Goal: Task Accomplishment & Management: Use online tool/utility

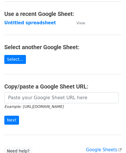
scroll to position [29, 0]
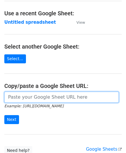
click at [24, 99] on input "url" at bounding box center [61, 97] width 115 height 11
paste input "[URL][DOMAIN_NAME]"
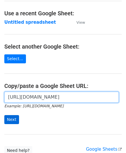
type input "[URL][DOMAIN_NAME]"
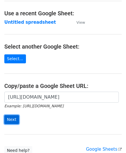
click at [8, 117] on input "Next" at bounding box center [11, 119] width 15 height 9
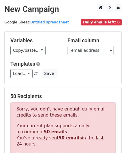
scroll to position [195, 0]
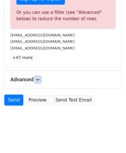
click at [40, 78] on icon at bounding box center [37, 79] width 3 height 3
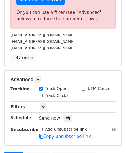
drag, startPoint x: 66, startPoint y: 117, endPoint x: 75, endPoint y: 106, distance: 14.8
click at [66, 118] on icon at bounding box center [68, 118] width 4 height 4
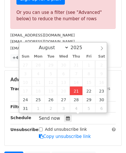
type input "[DATE] 12:00"
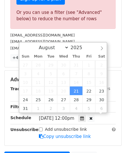
scroll to position [0, 0]
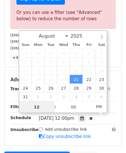
paste input "7"
type input "7"
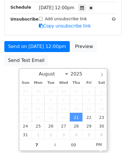
type input "[DATE] 19:00"
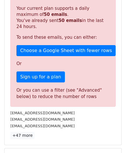
scroll to position [265, 0]
